Goal: Task Accomplishment & Management: Manage account settings

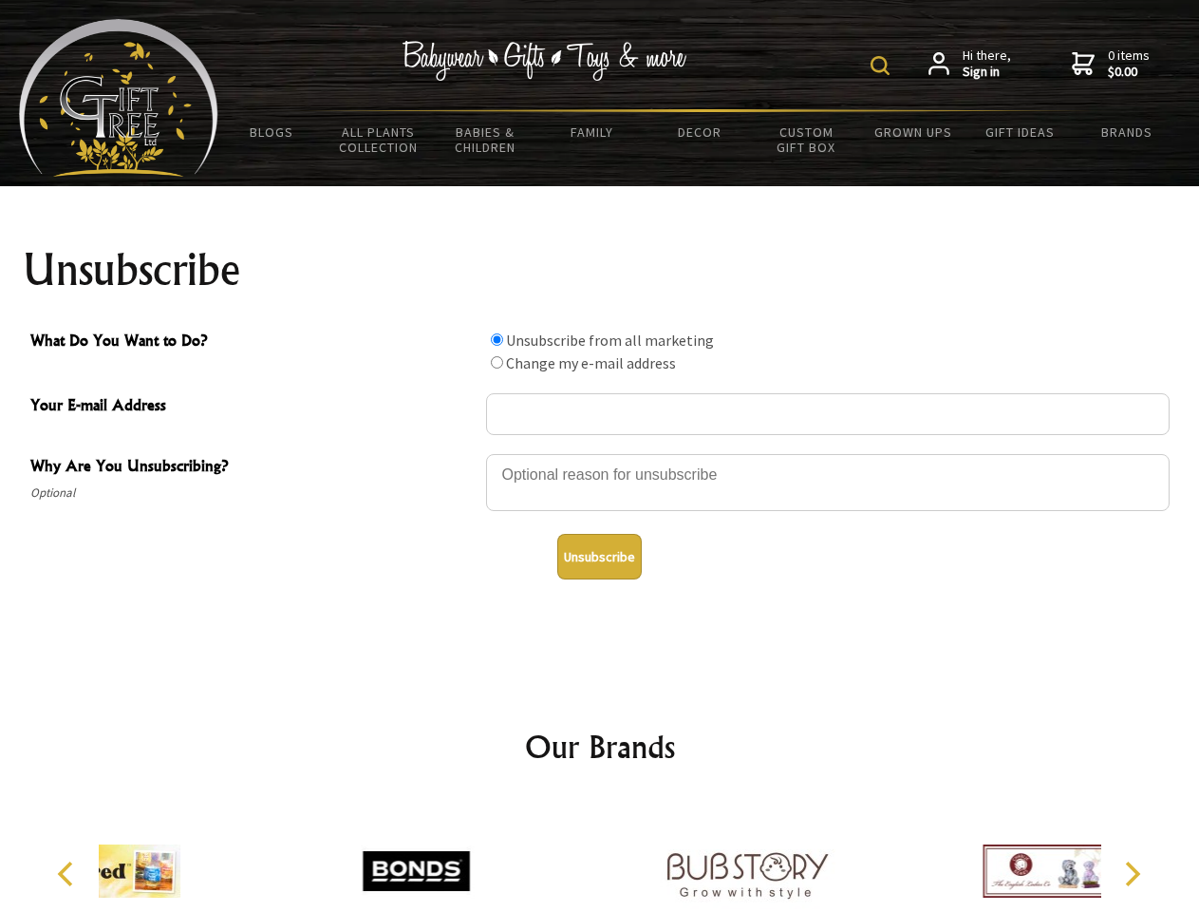
click at [883, 66] on img at bounding box center [880, 65] width 19 height 19
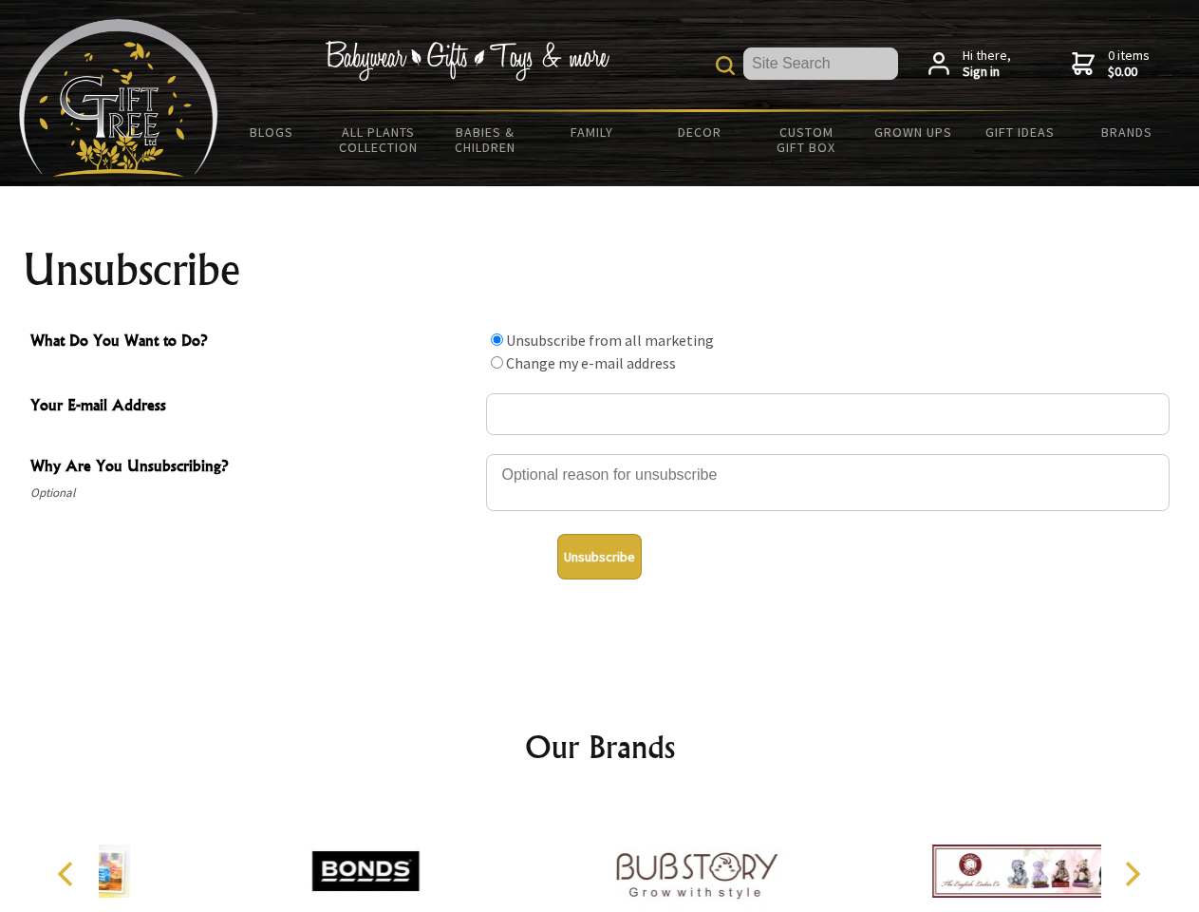
click at [600, 453] on div at bounding box center [828, 485] width 684 height 66
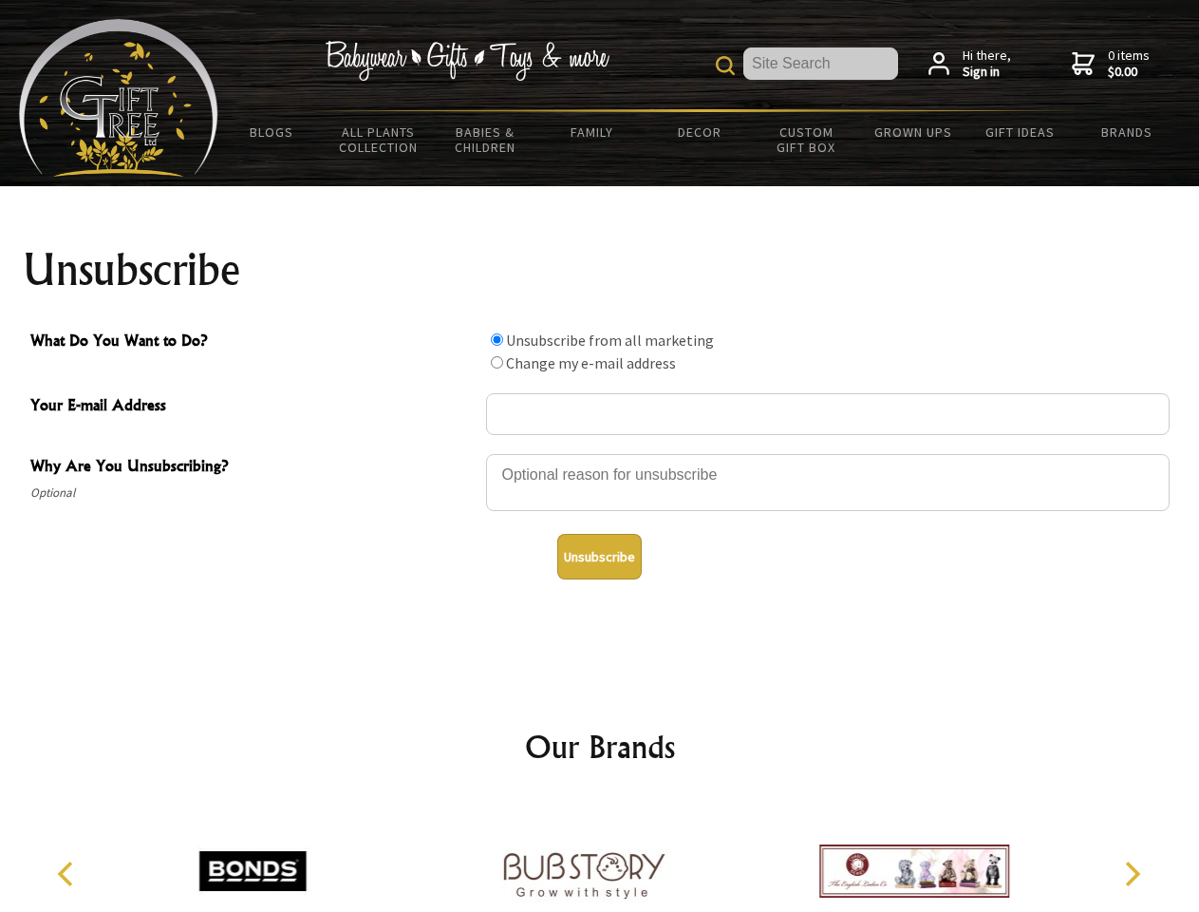
click at [497, 339] on input "What Do You Want to Do?" at bounding box center [497, 339] width 12 height 12
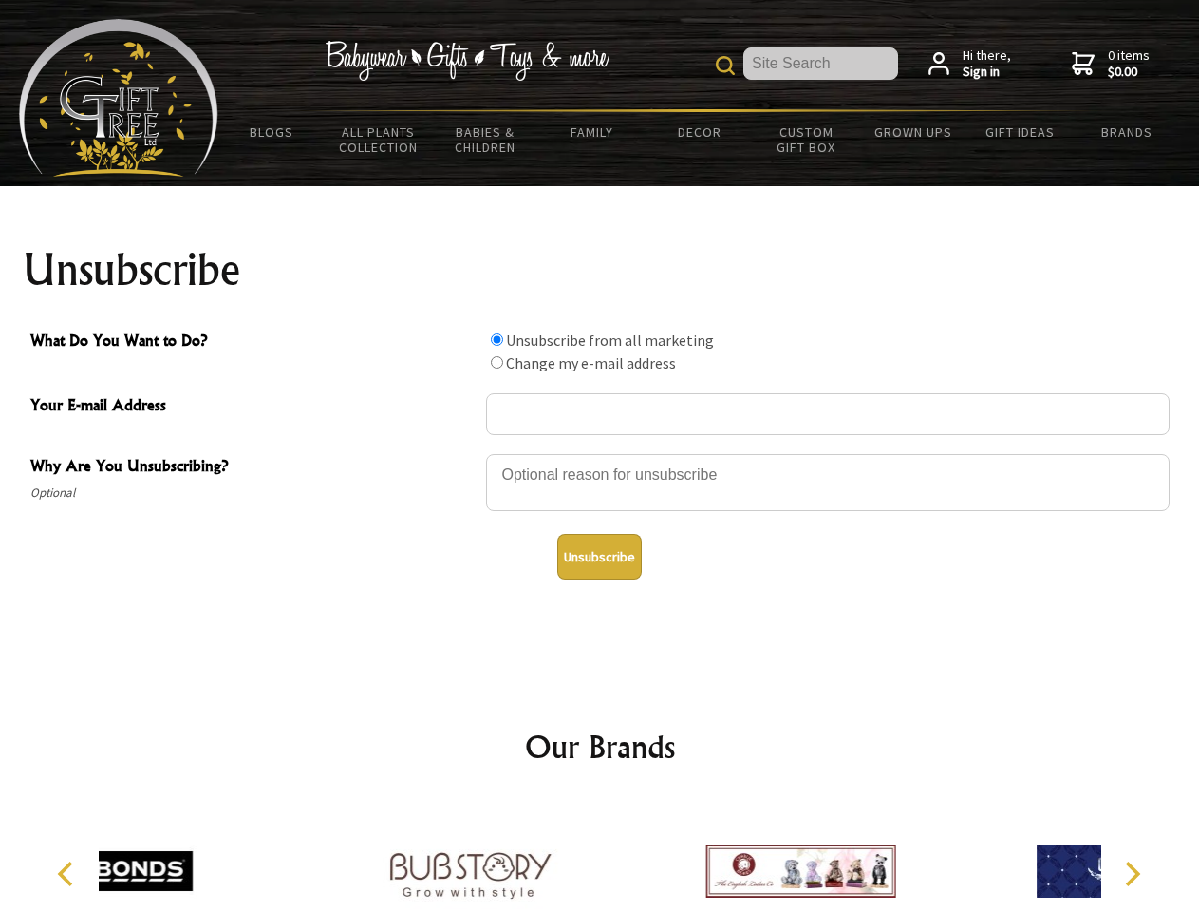
click at [497, 362] on input "What Do You Want to Do?" at bounding box center [497, 362] width 12 height 12
radio input "true"
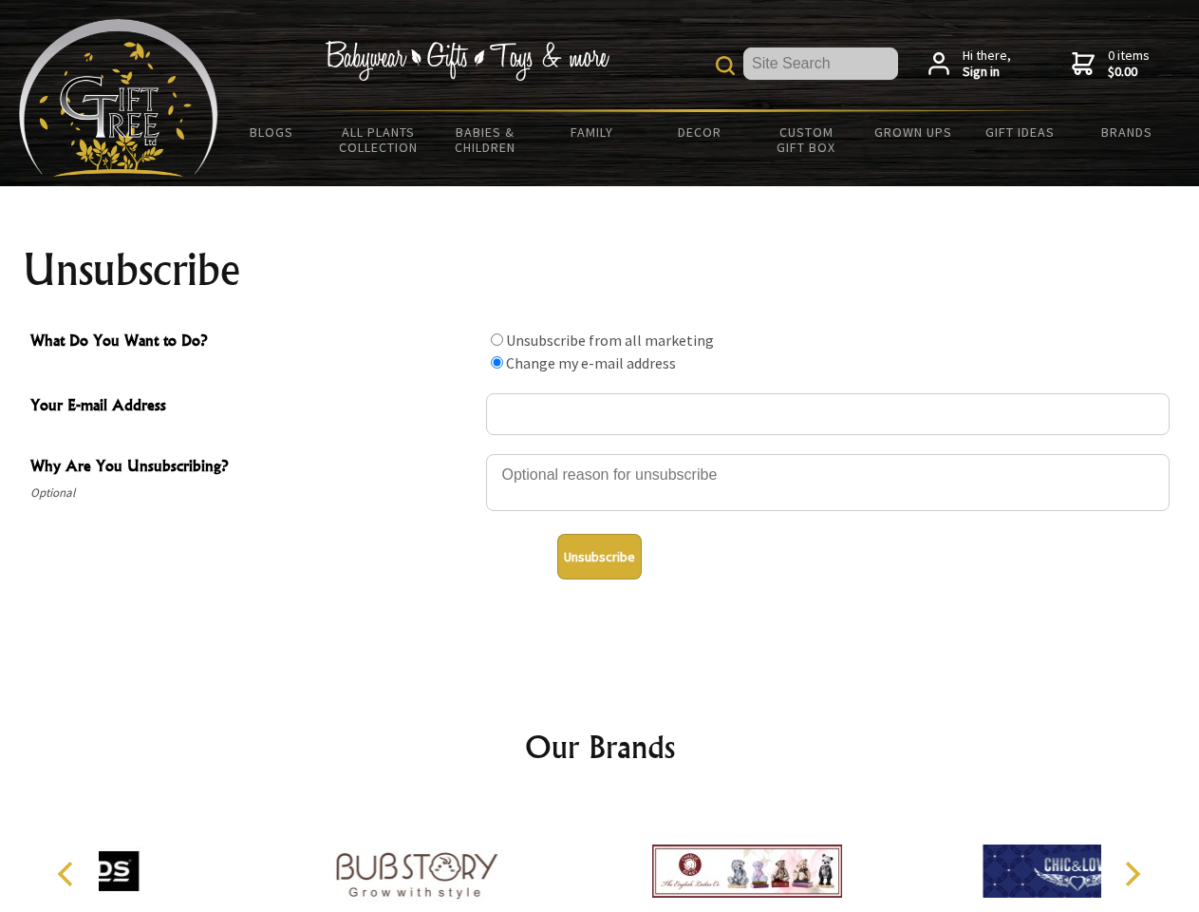
click at [599, 556] on button "Unsubscribe" at bounding box center [599, 557] width 85 height 46
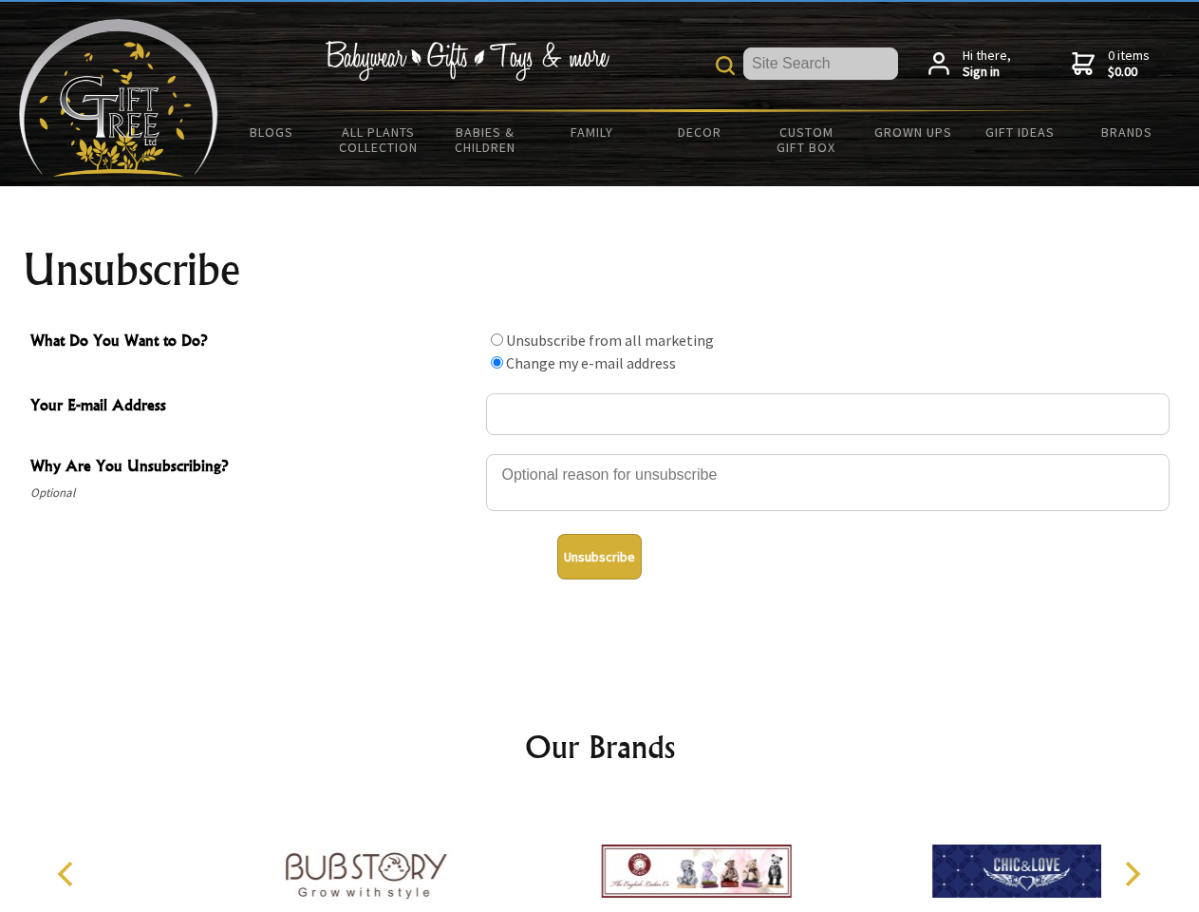
click at [600, 856] on div at bounding box center [696, 874] width 330 height 148
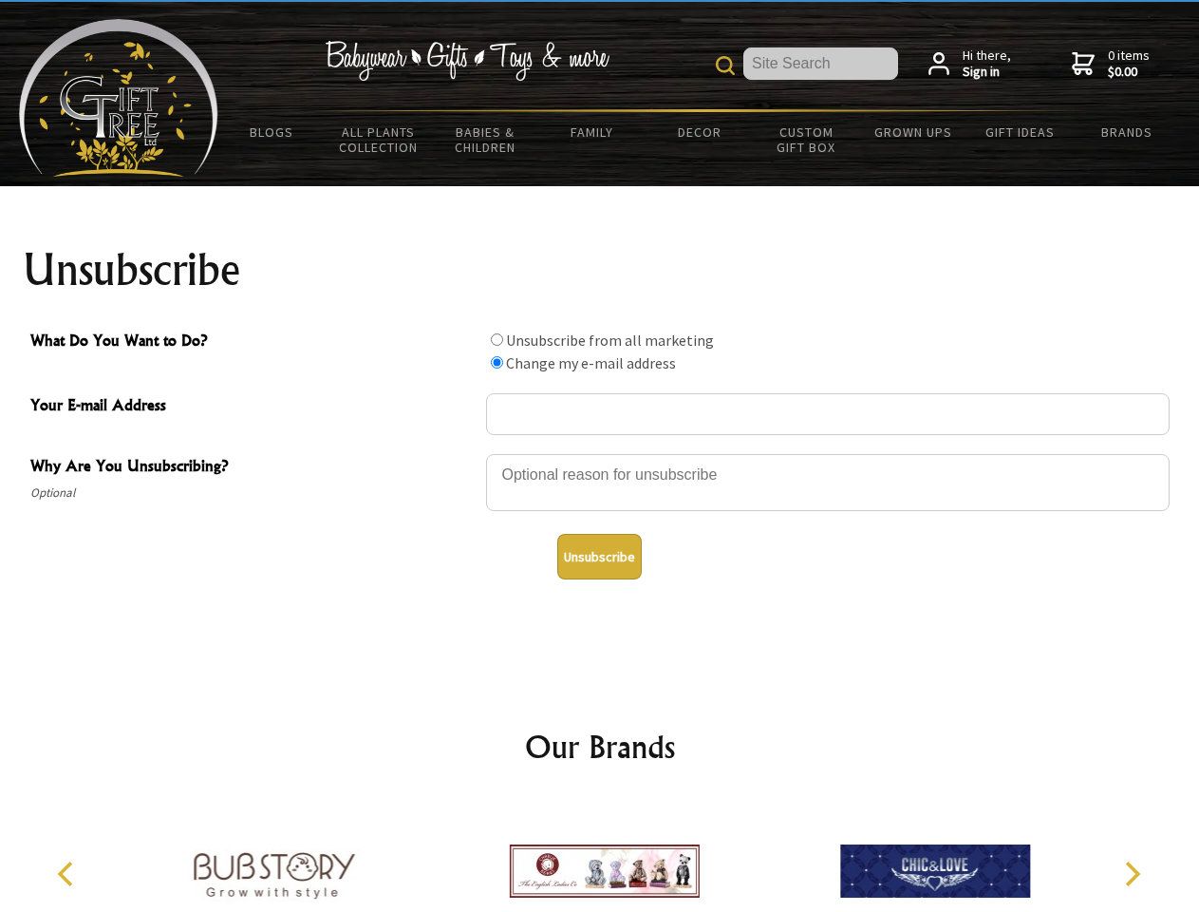
click at [68, 874] on icon "Previous" at bounding box center [67, 873] width 25 height 25
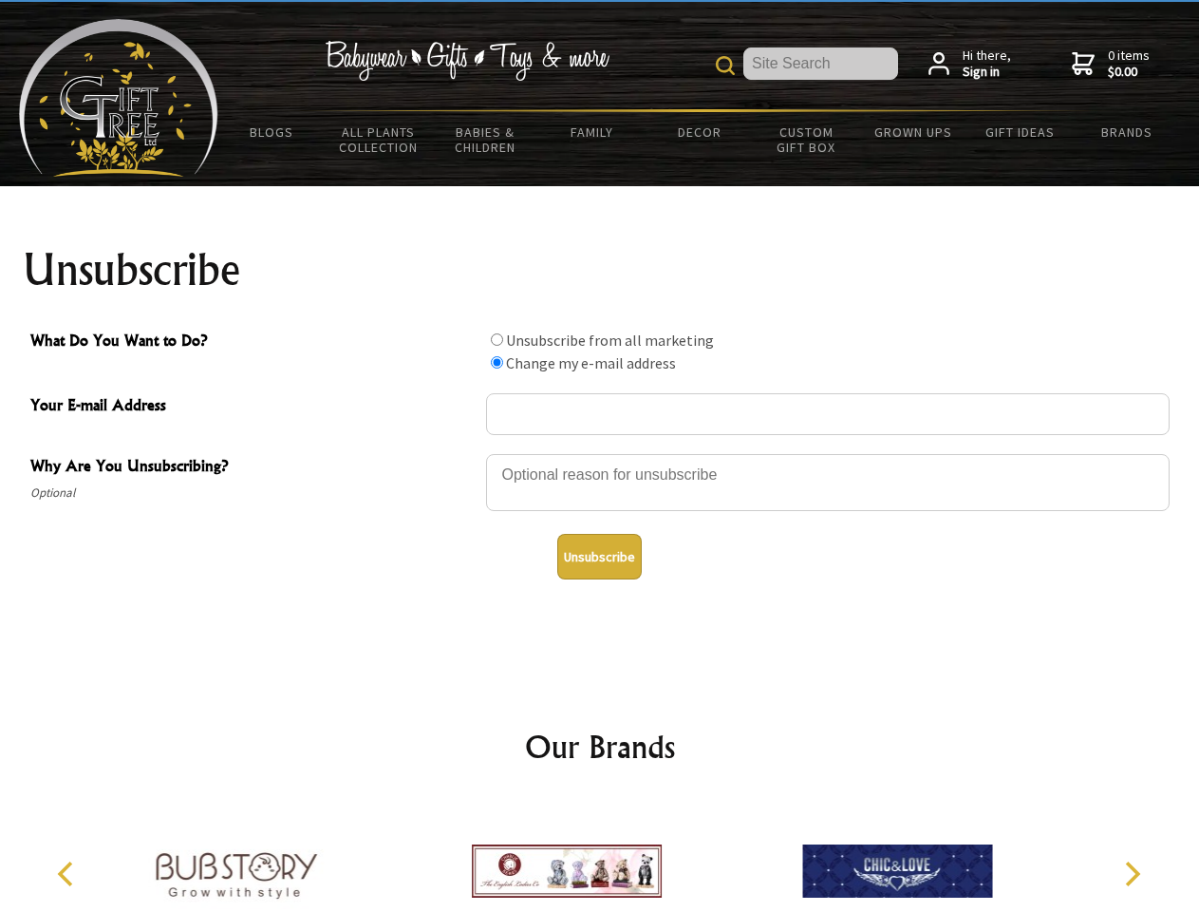
click at [1132, 874] on icon "Next" at bounding box center [1131, 873] width 25 height 25
